Goal: Information Seeking & Learning: Learn about a topic

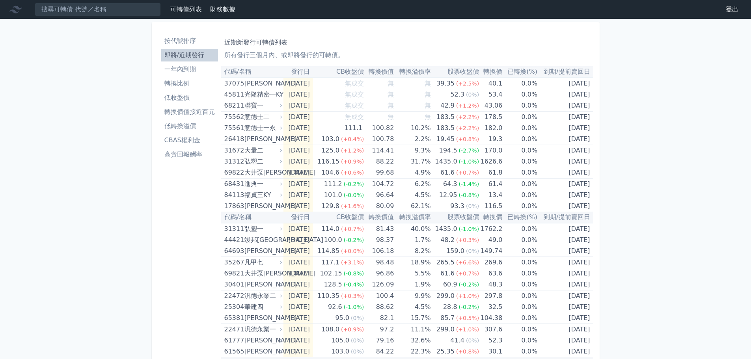
click at [193, 112] on li "轉換價值接近百元" at bounding box center [189, 111] width 57 height 9
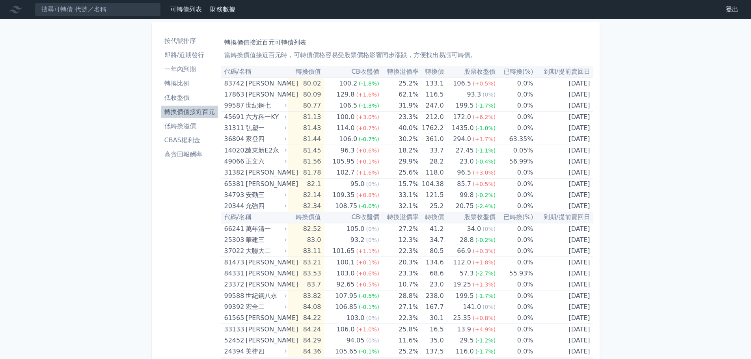
click at [183, 94] on li "低收盤價" at bounding box center [189, 97] width 57 height 9
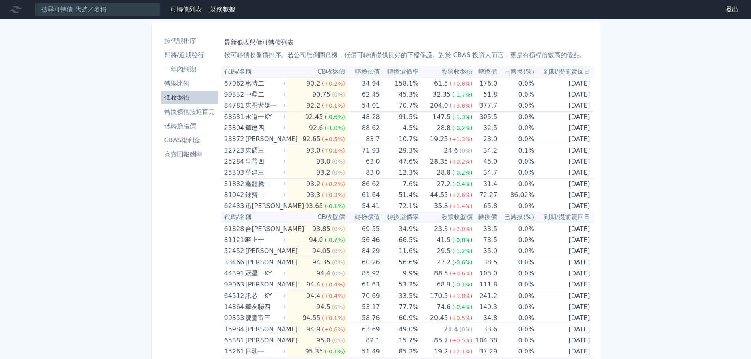
drag, startPoint x: 592, startPoint y: 249, endPoint x: 685, endPoint y: 242, distance: 92.8
